Goal: Obtain resource: Download file/media

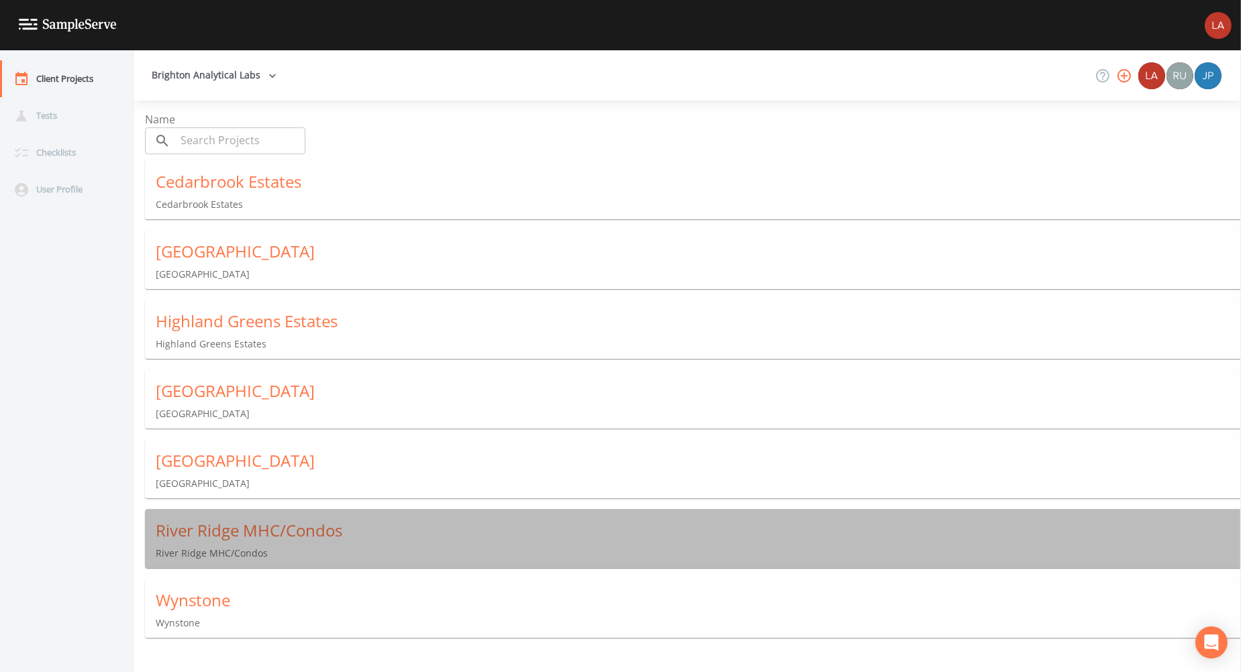
click at [220, 531] on div "River Ridge MHC/Condos" at bounding box center [698, 530] width 1085 height 21
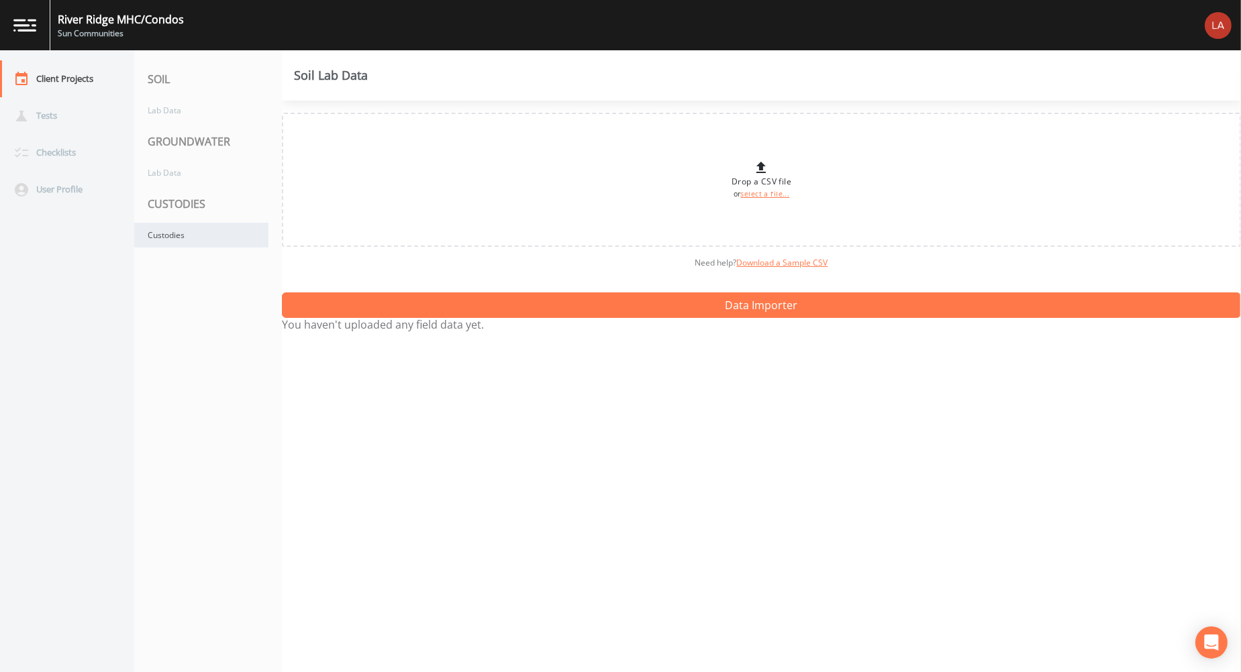
click at [212, 227] on div "Custodies" at bounding box center [201, 235] width 134 height 25
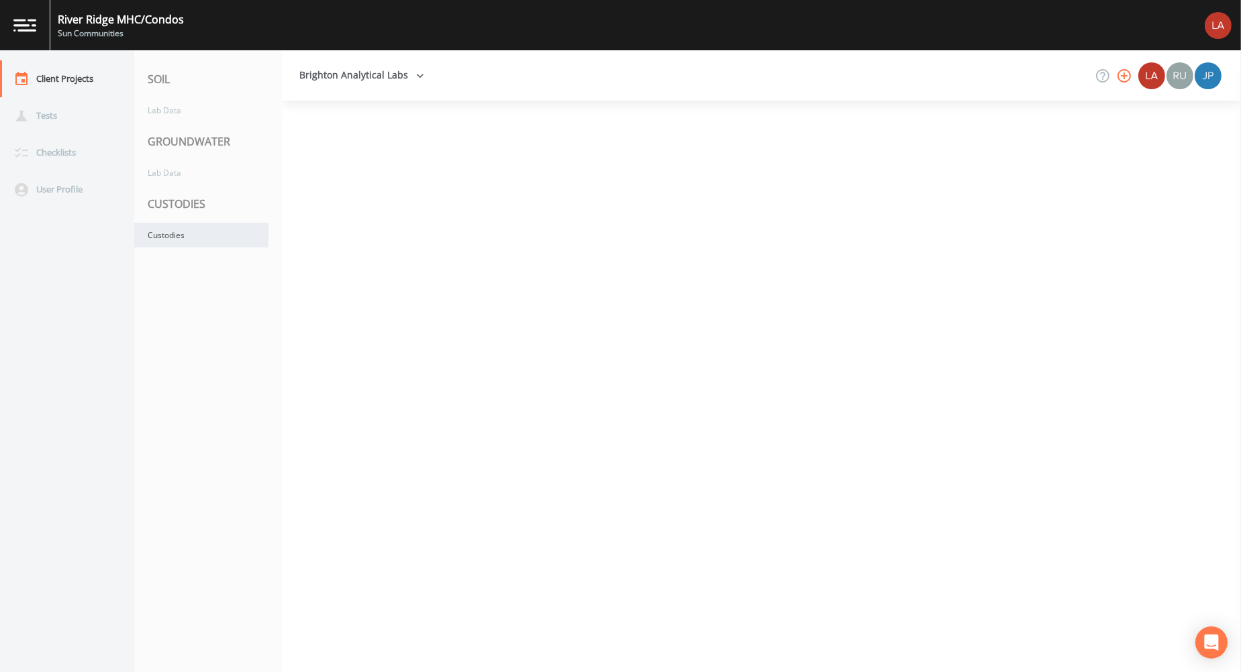
click at [212, 227] on div "Custodies" at bounding box center [201, 235] width 134 height 25
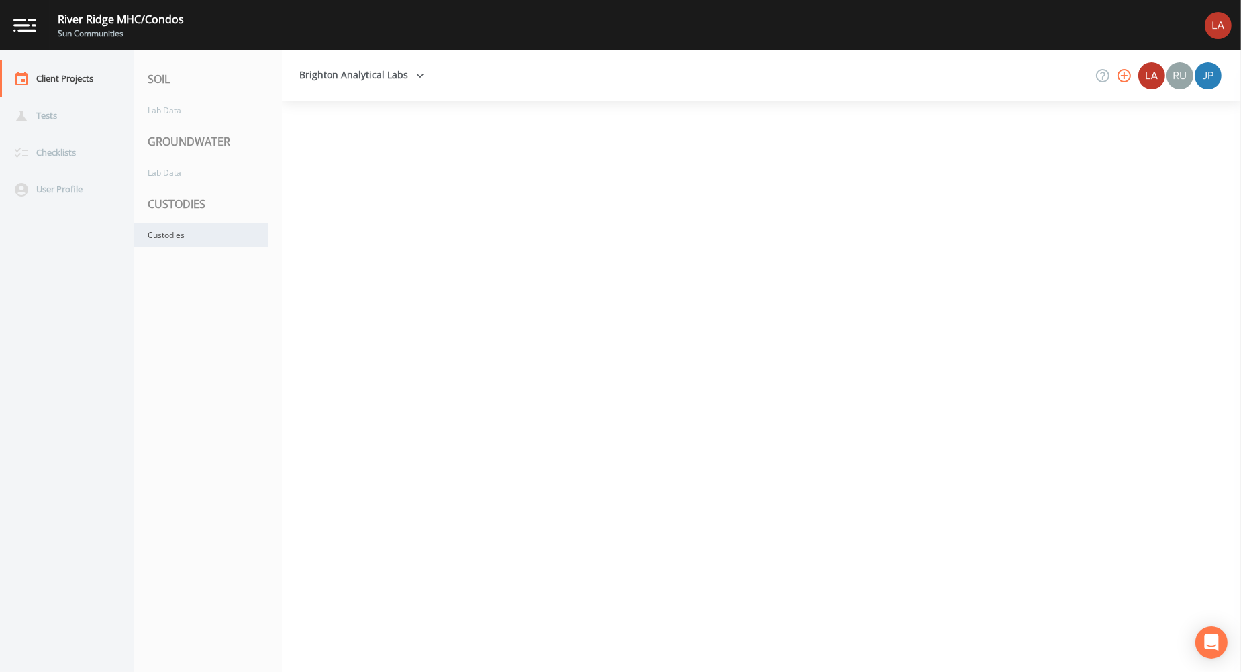
click at [212, 227] on div "Custodies" at bounding box center [201, 235] width 134 height 25
click at [213, 246] on div "Custodies" at bounding box center [201, 235] width 134 height 25
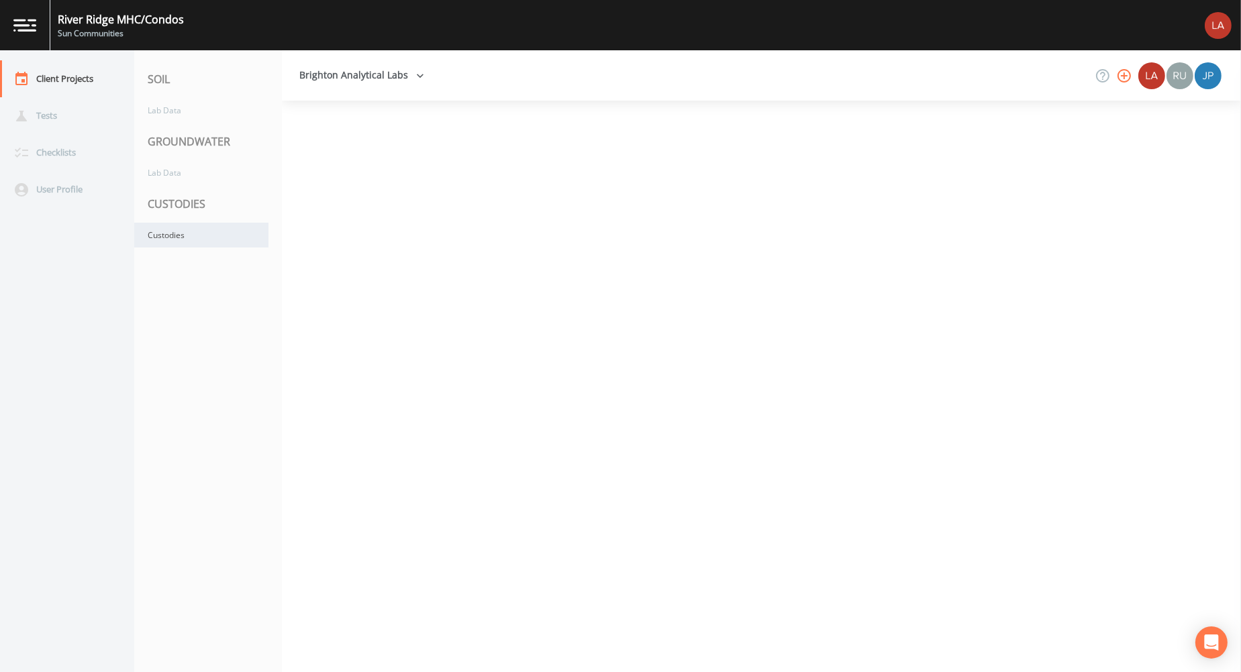
click at [213, 246] on div "Custodies" at bounding box center [201, 235] width 134 height 25
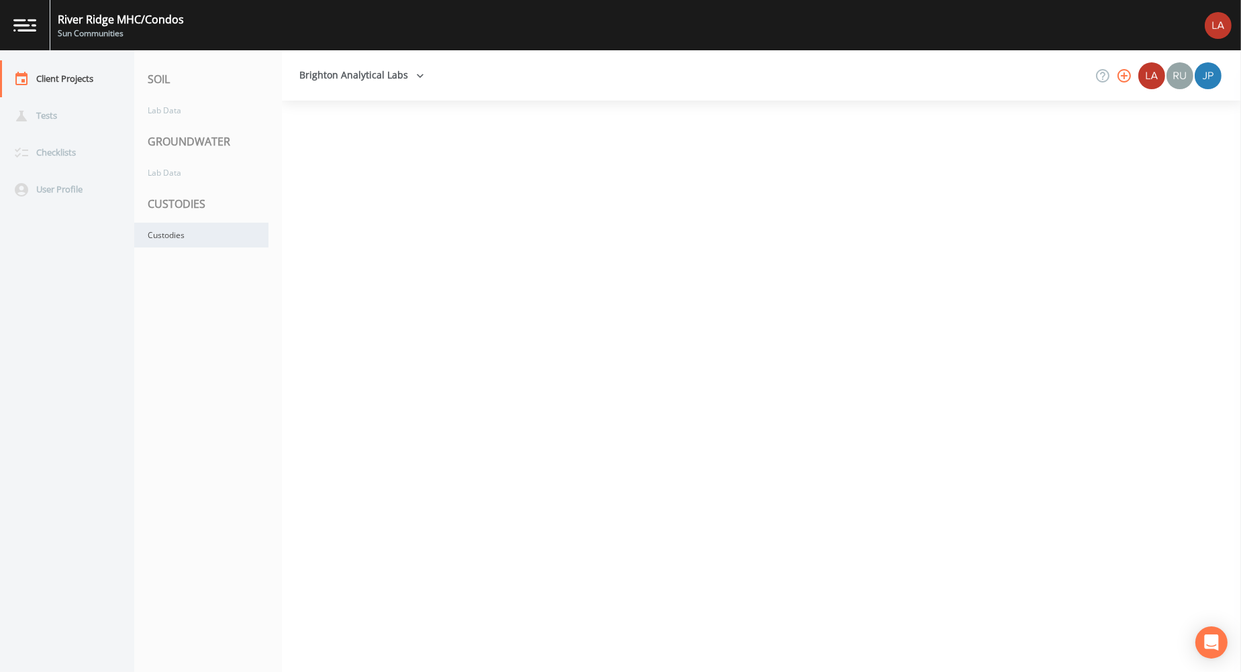
click at [213, 246] on div "Custodies" at bounding box center [201, 235] width 134 height 25
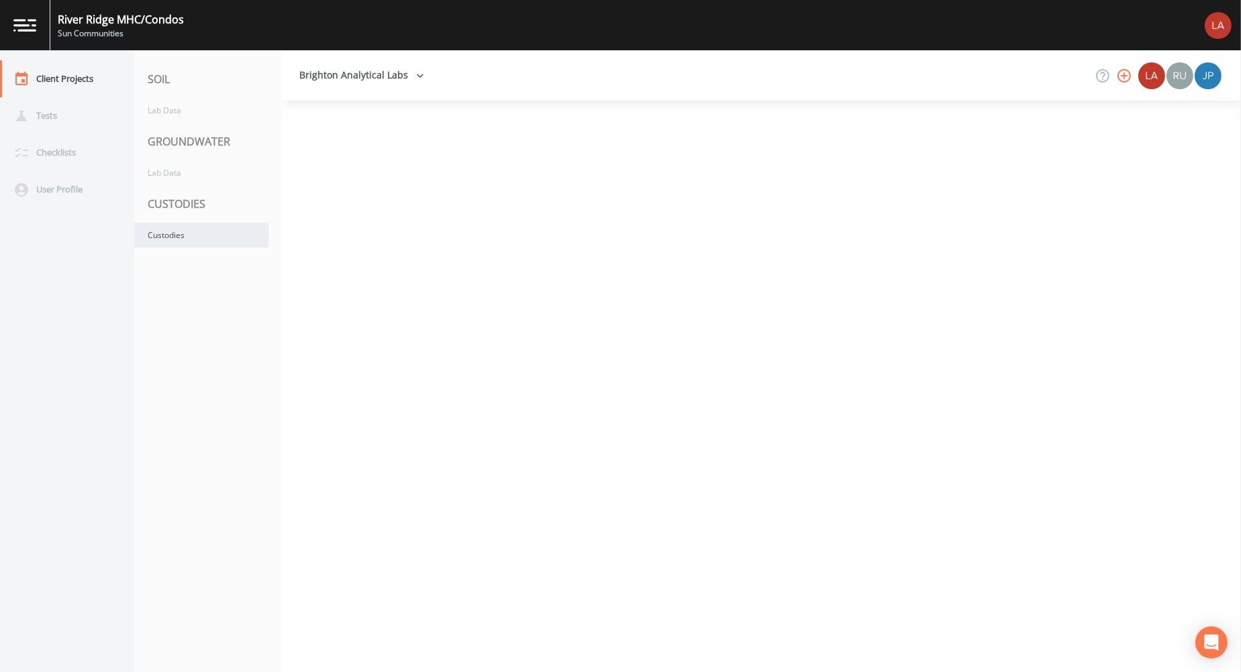
click at [219, 235] on div "Custodies" at bounding box center [201, 235] width 134 height 25
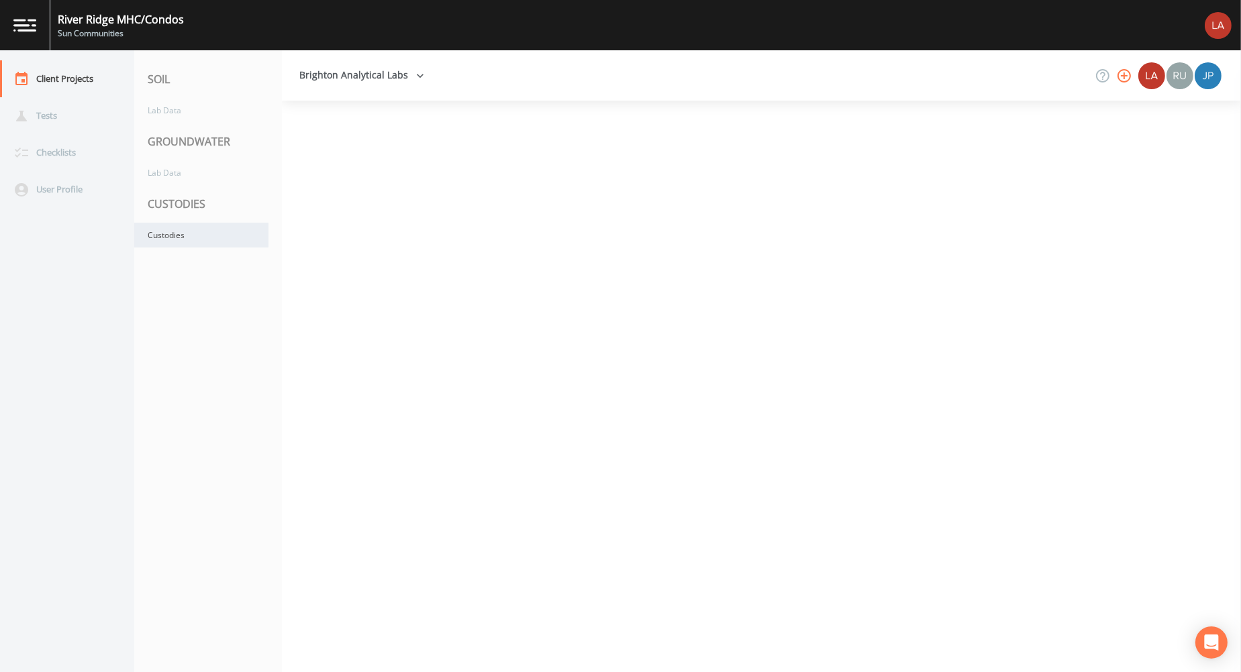
click at [219, 235] on div "Custodies" at bounding box center [201, 235] width 134 height 25
click at [216, 229] on div "Custodies" at bounding box center [201, 235] width 134 height 25
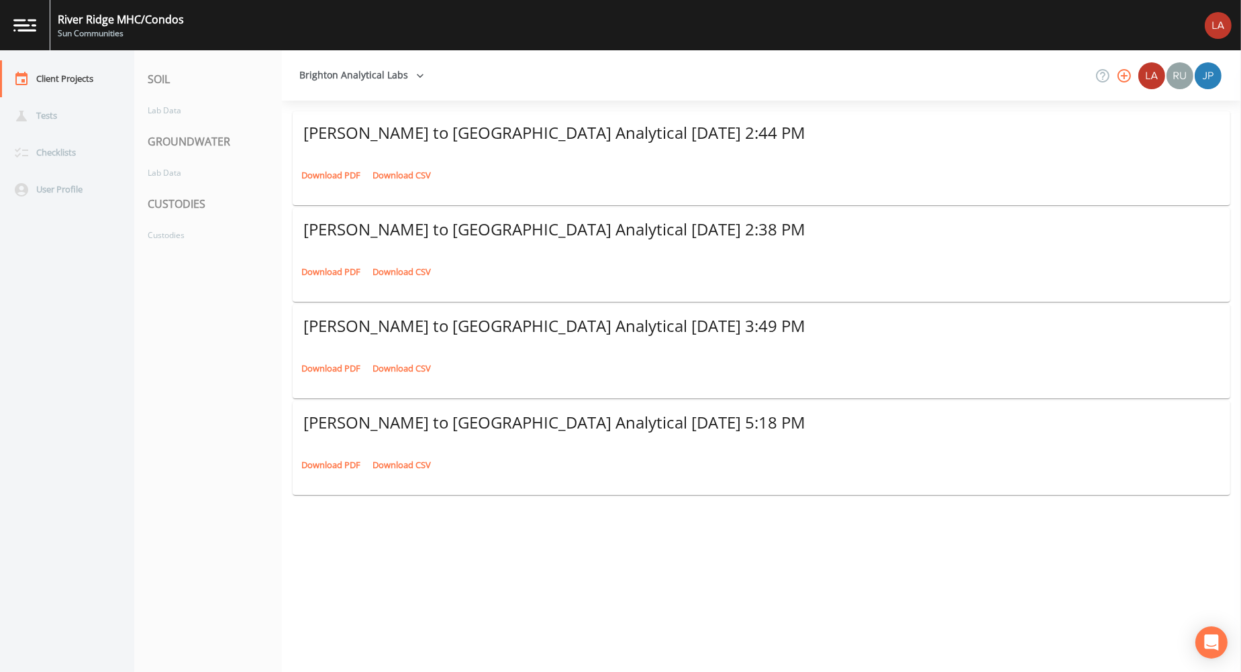
click at [314, 165] on link "Download PDF" at bounding box center [331, 175] width 66 height 21
